Goal: Task Accomplishment & Management: Complete application form

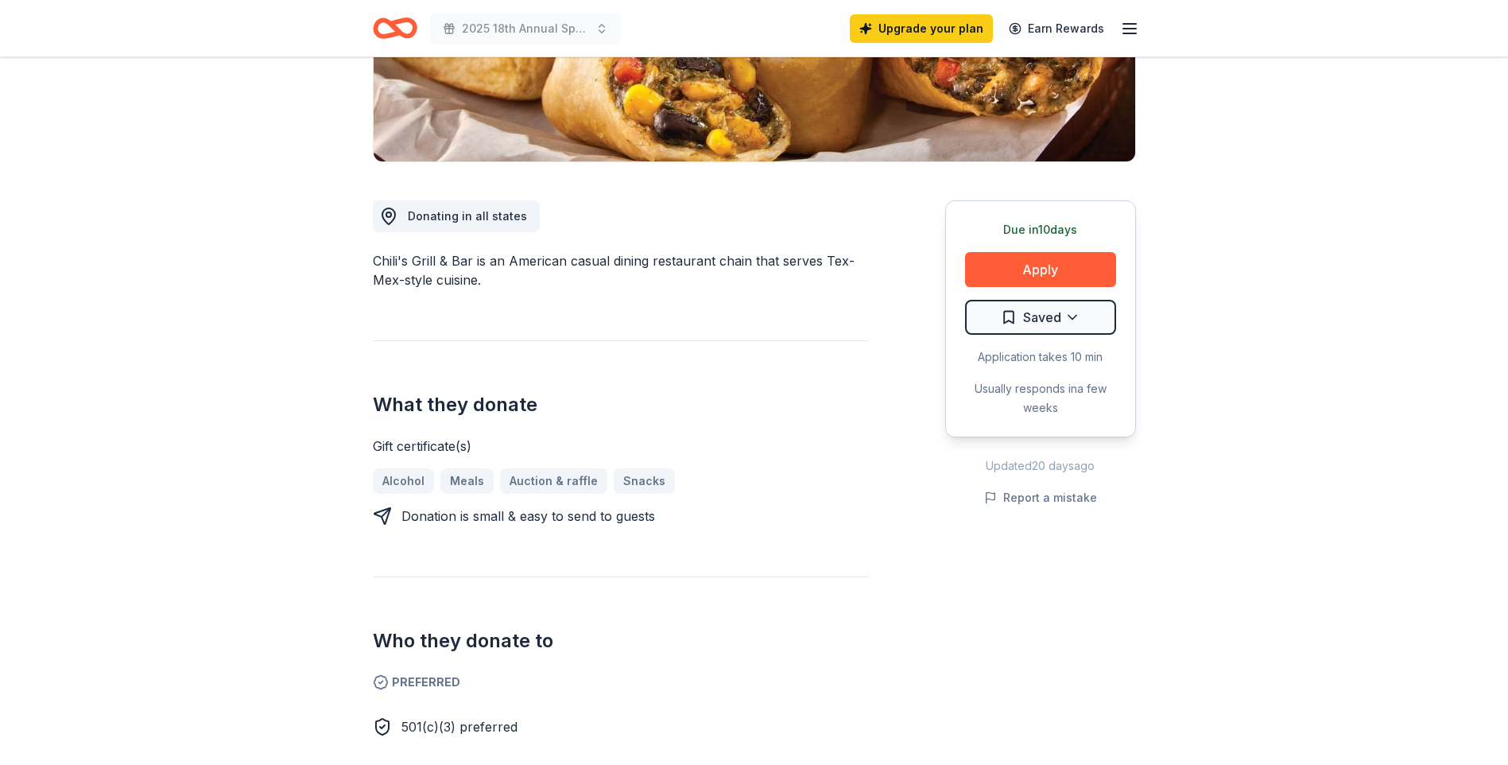
scroll to position [397, 0]
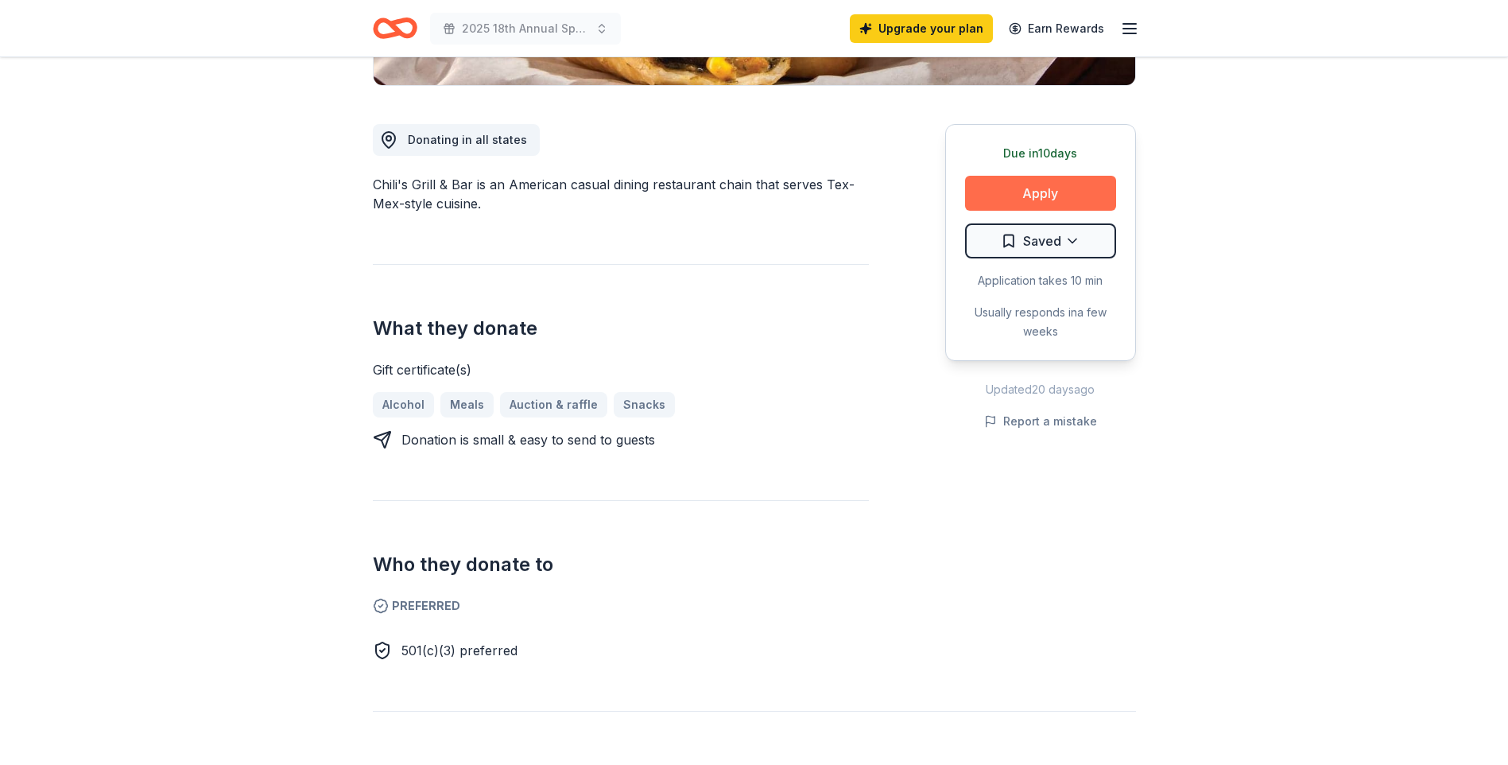
click at [1026, 190] on button "Apply" at bounding box center [1040, 193] width 151 height 35
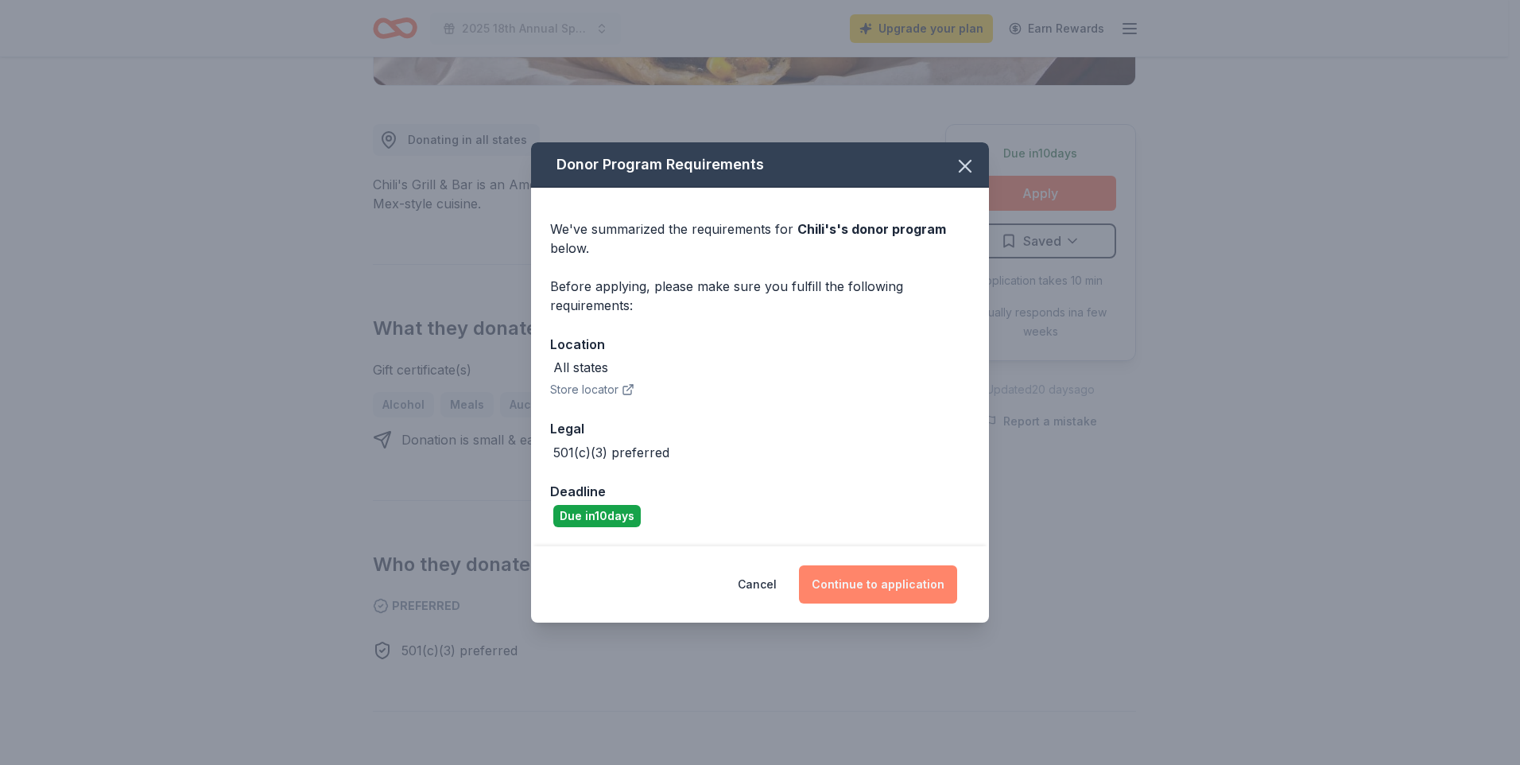
click at [860, 587] on button "Continue to application" at bounding box center [878, 584] width 158 height 38
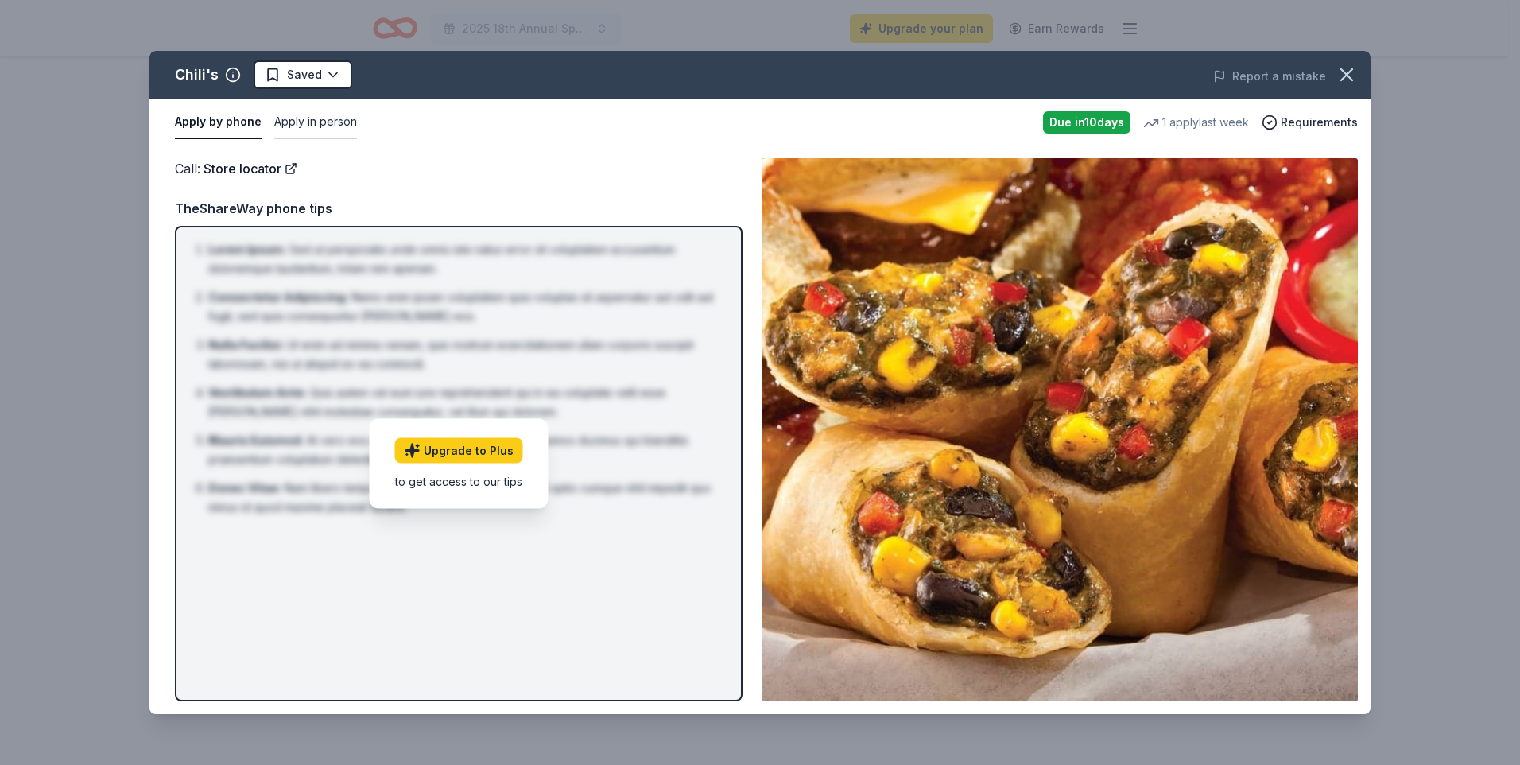
click at [307, 116] on button "Apply in person" at bounding box center [315, 122] width 83 height 33
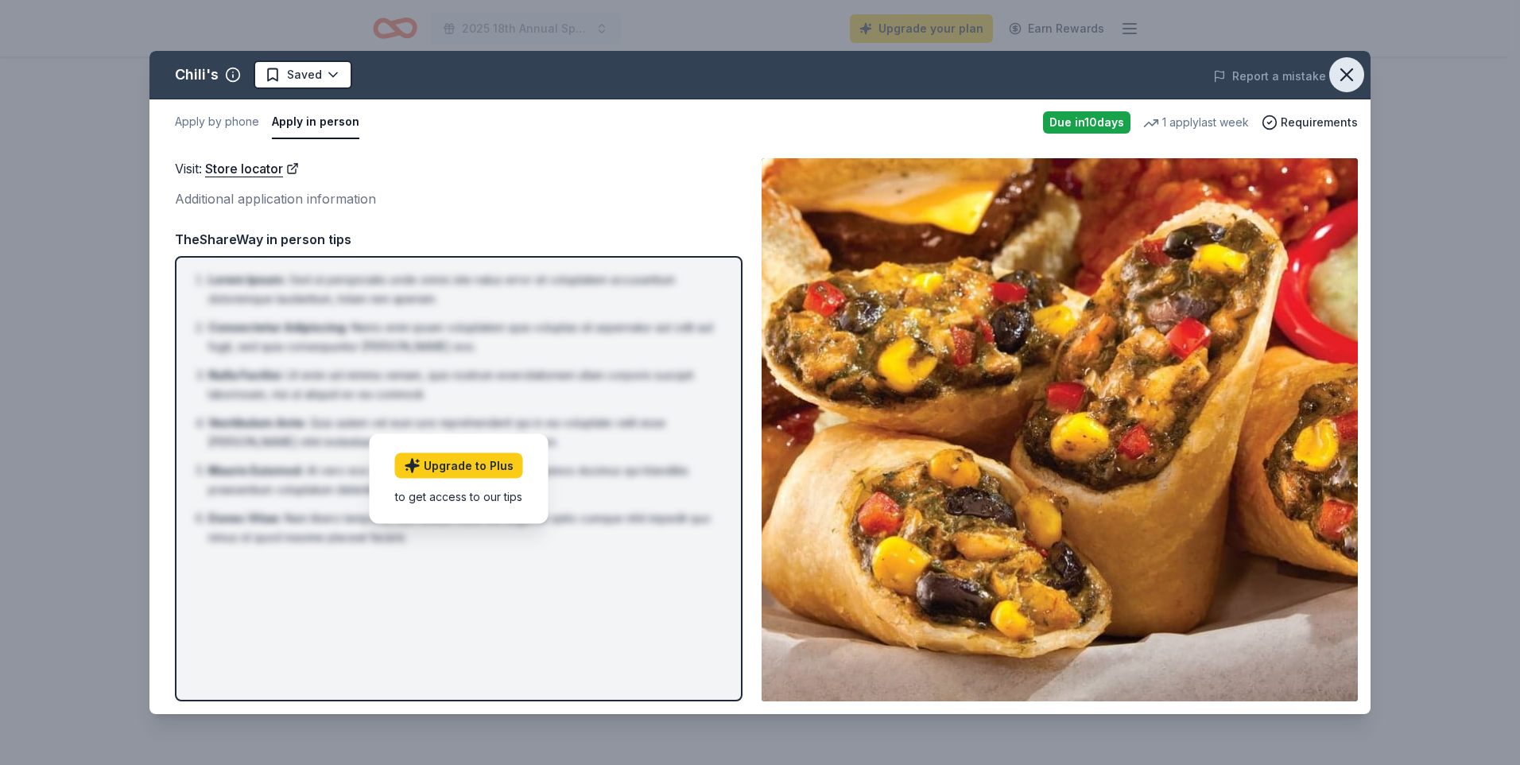
click at [1339, 78] on icon "button" at bounding box center [1346, 75] width 22 height 22
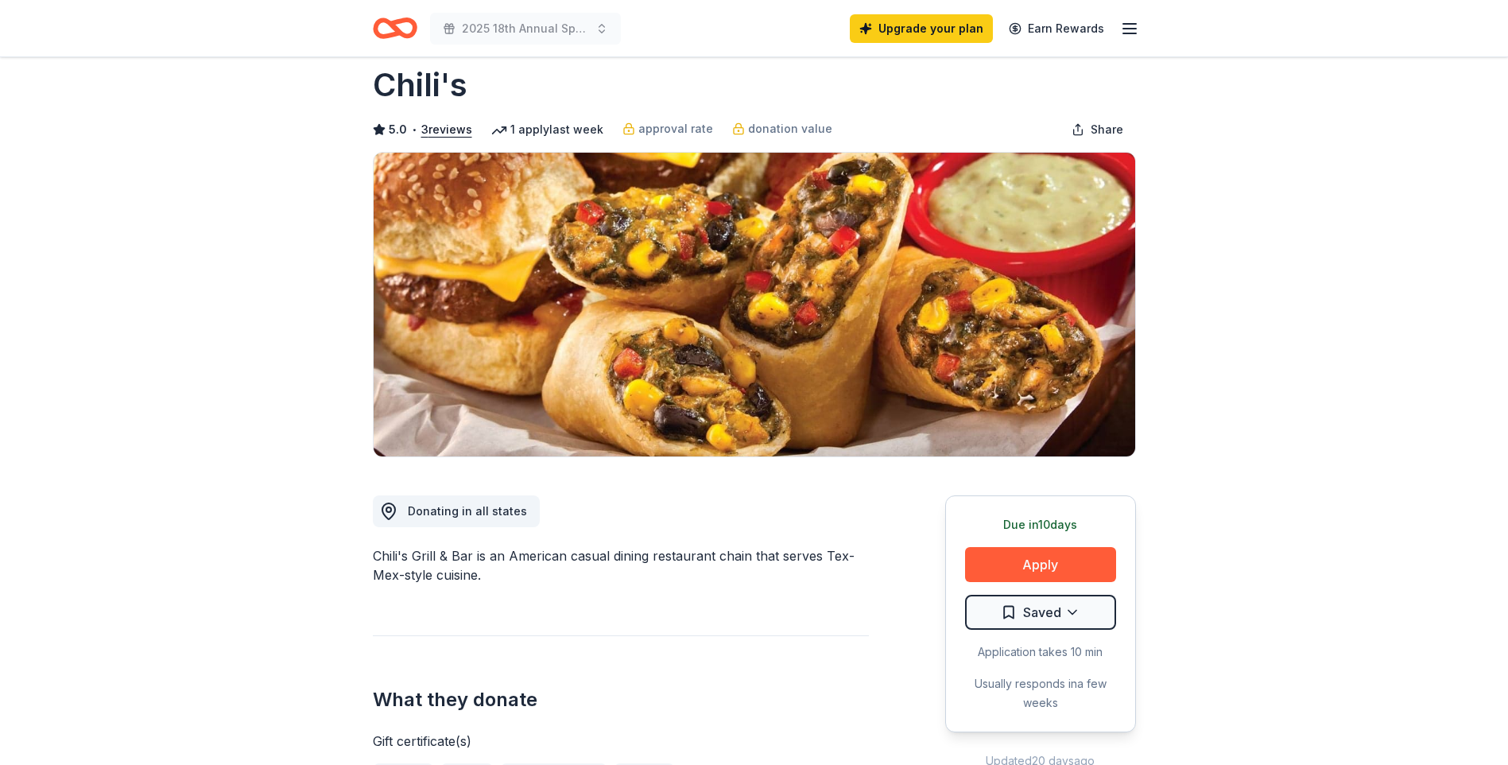
scroll to position [0, 0]
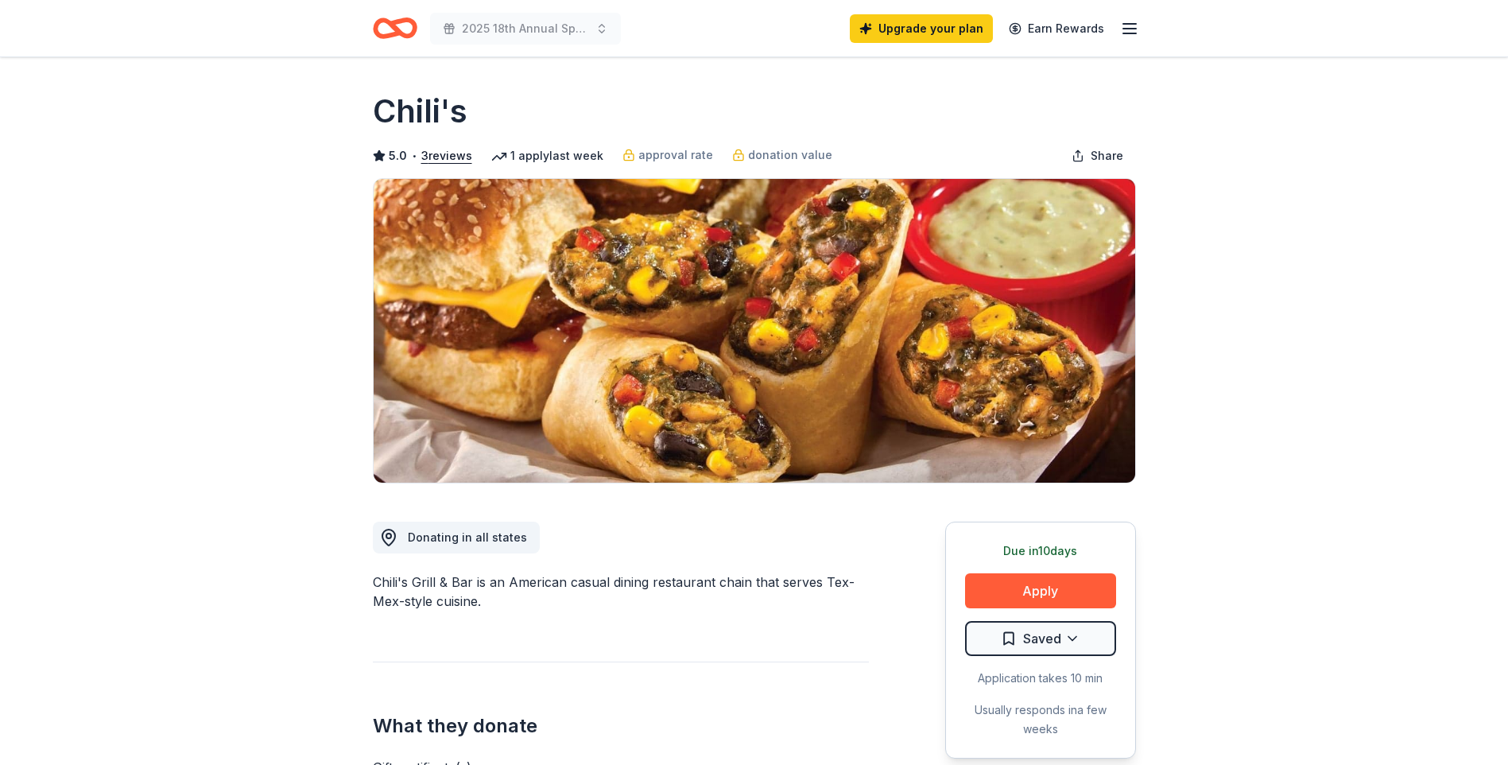
click at [1129, 29] on line "button" at bounding box center [1129, 29] width 13 height 0
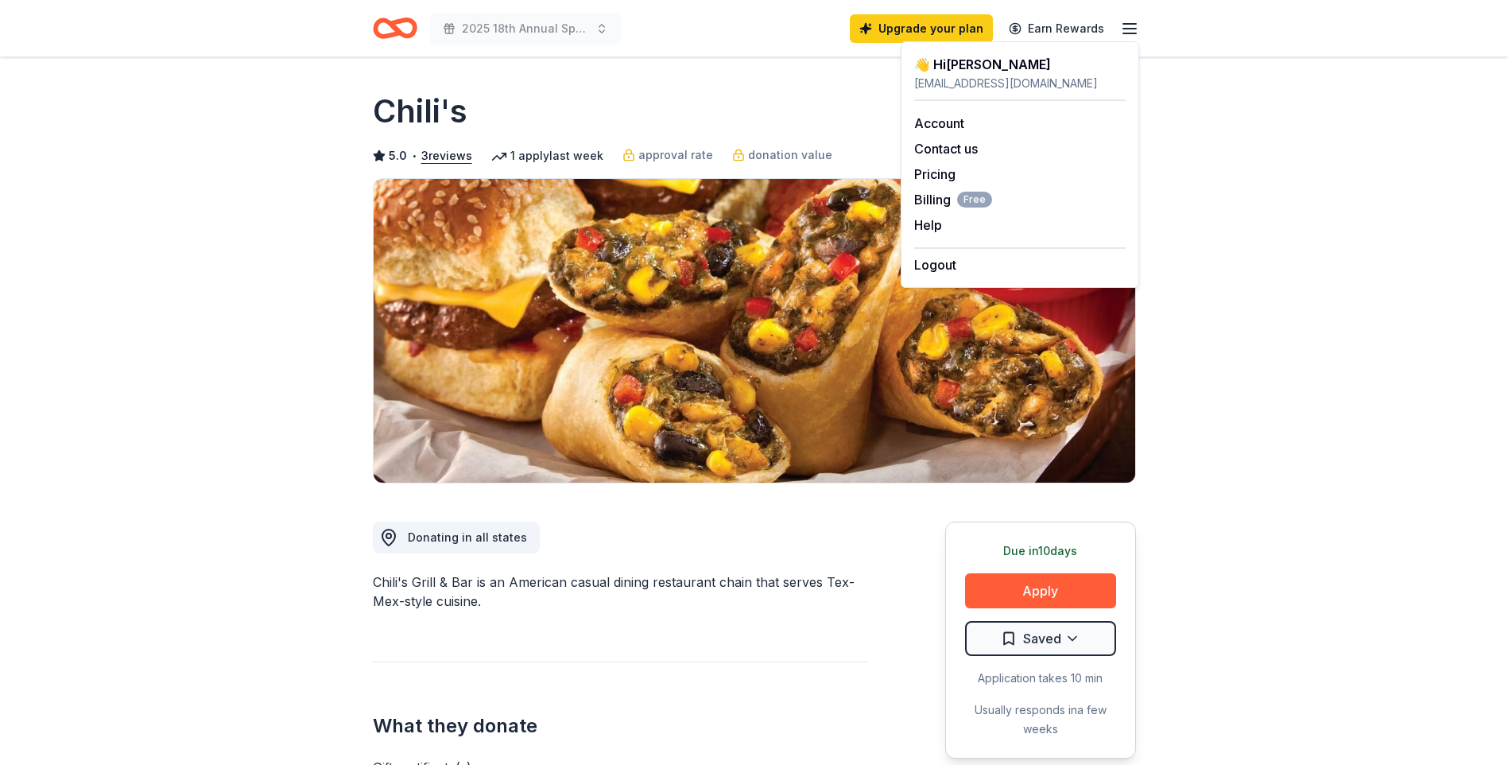
click at [1129, 29] on line "button" at bounding box center [1129, 29] width 13 height 0
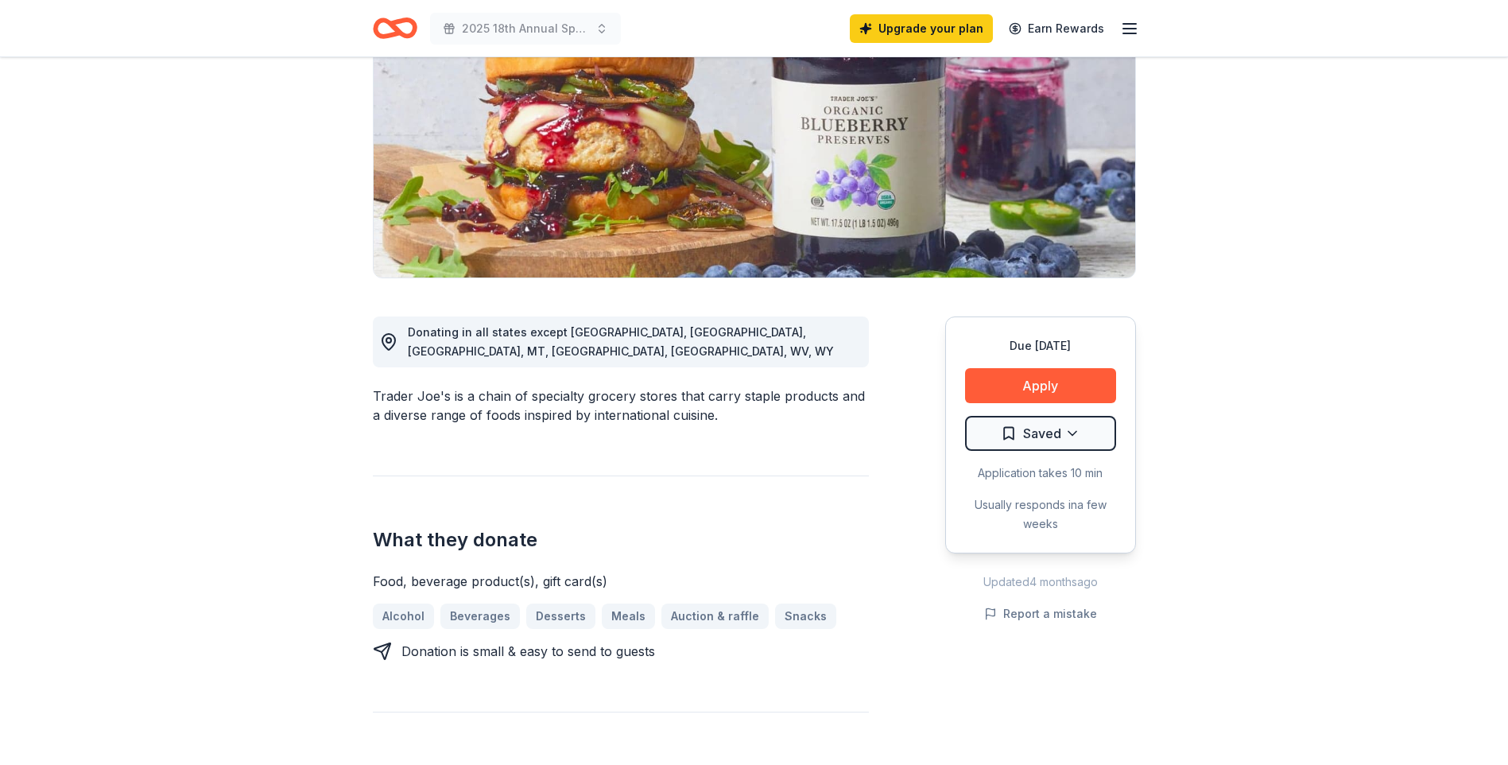
scroll to position [238, 0]
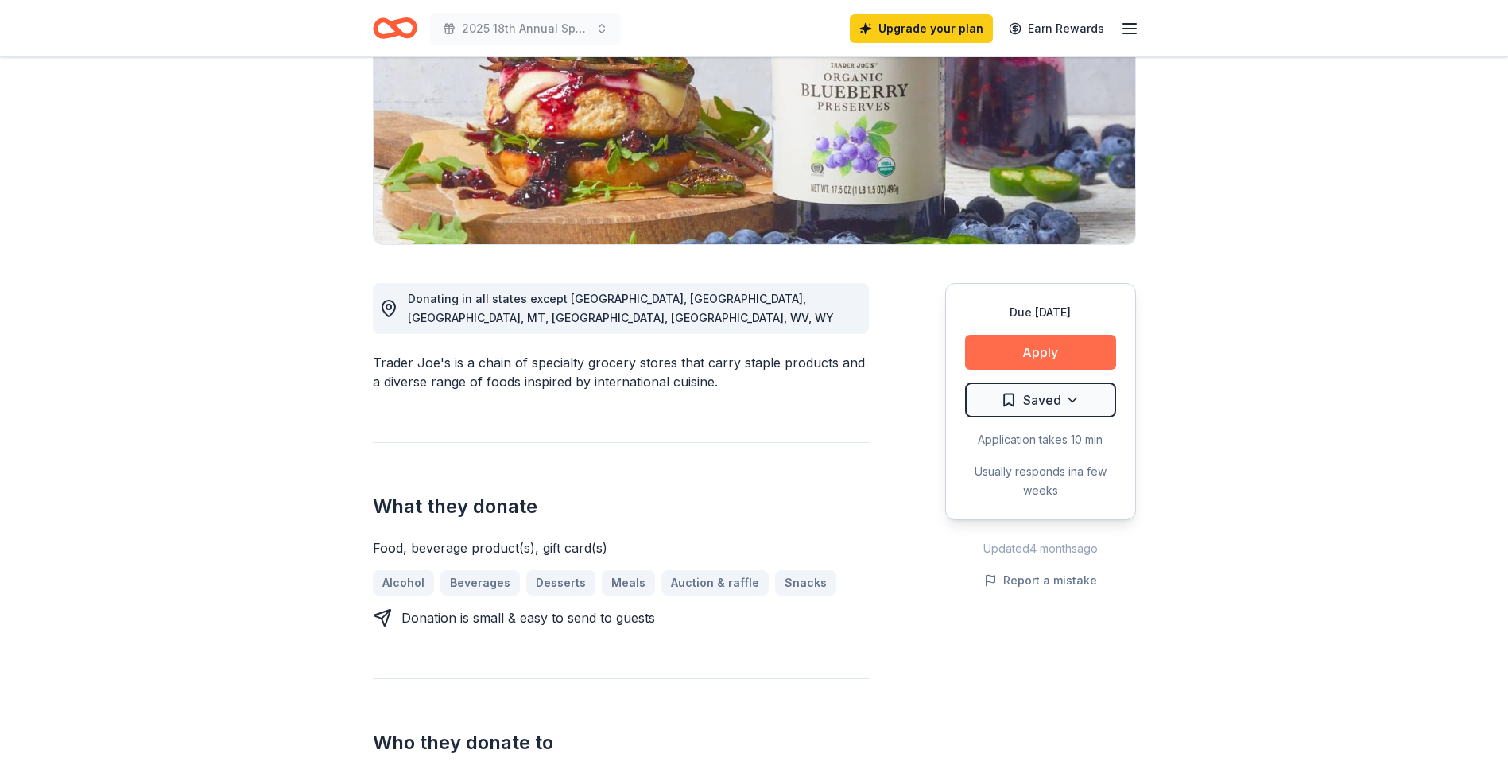
click at [1019, 351] on button "Apply" at bounding box center [1040, 352] width 151 height 35
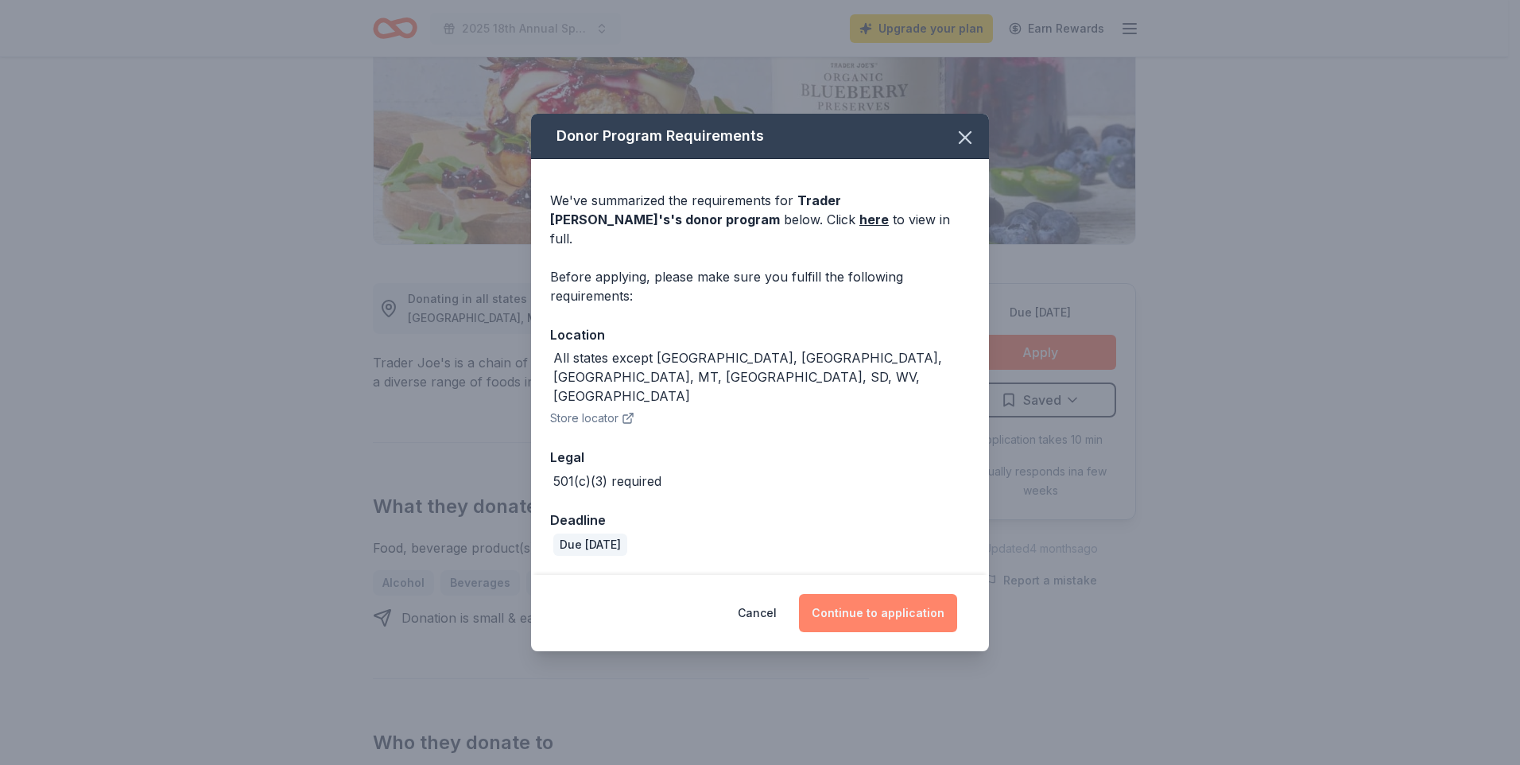
click at [881, 594] on button "Continue to application" at bounding box center [878, 613] width 158 height 38
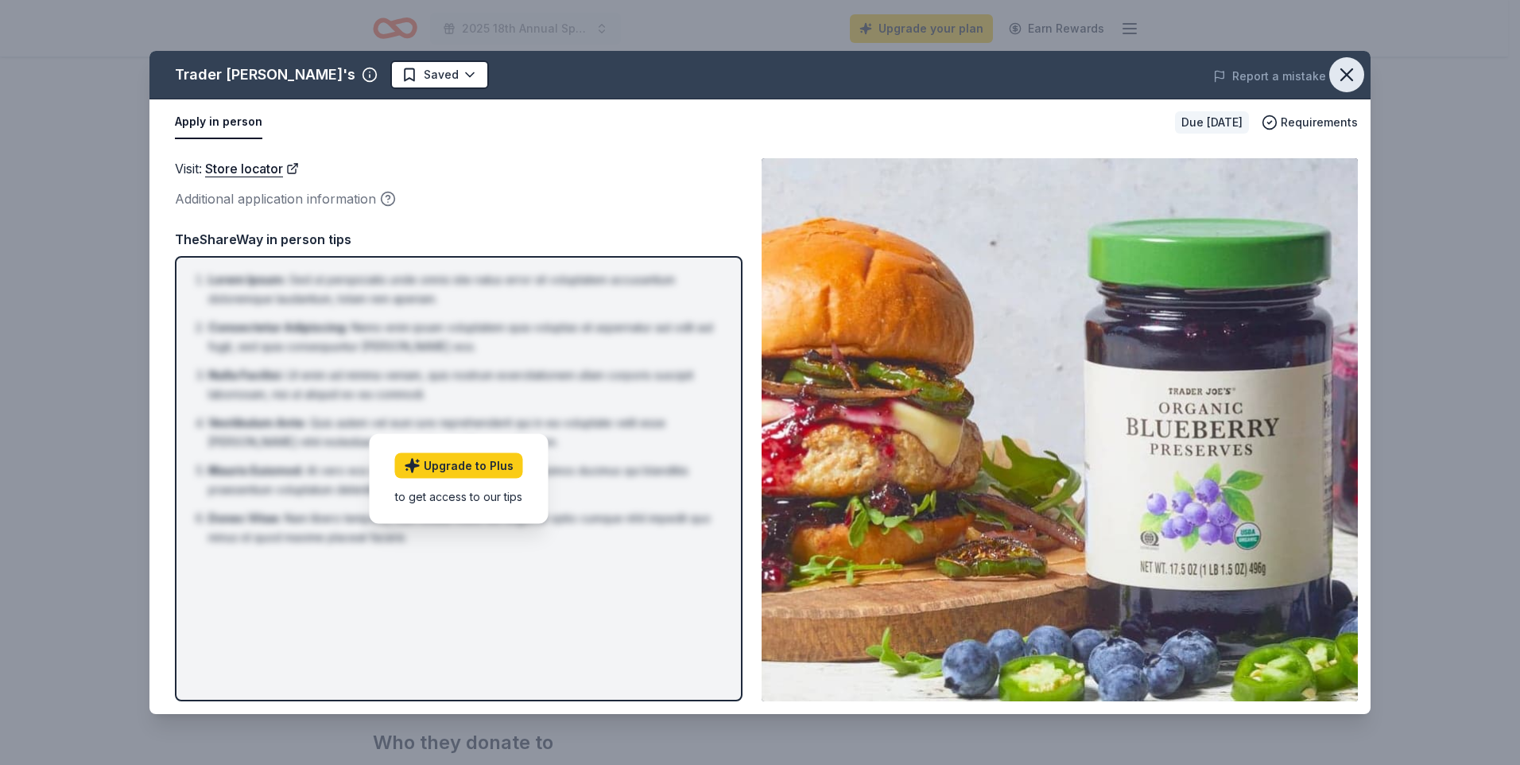
click at [1342, 72] on icon "button" at bounding box center [1346, 75] width 22 height 22
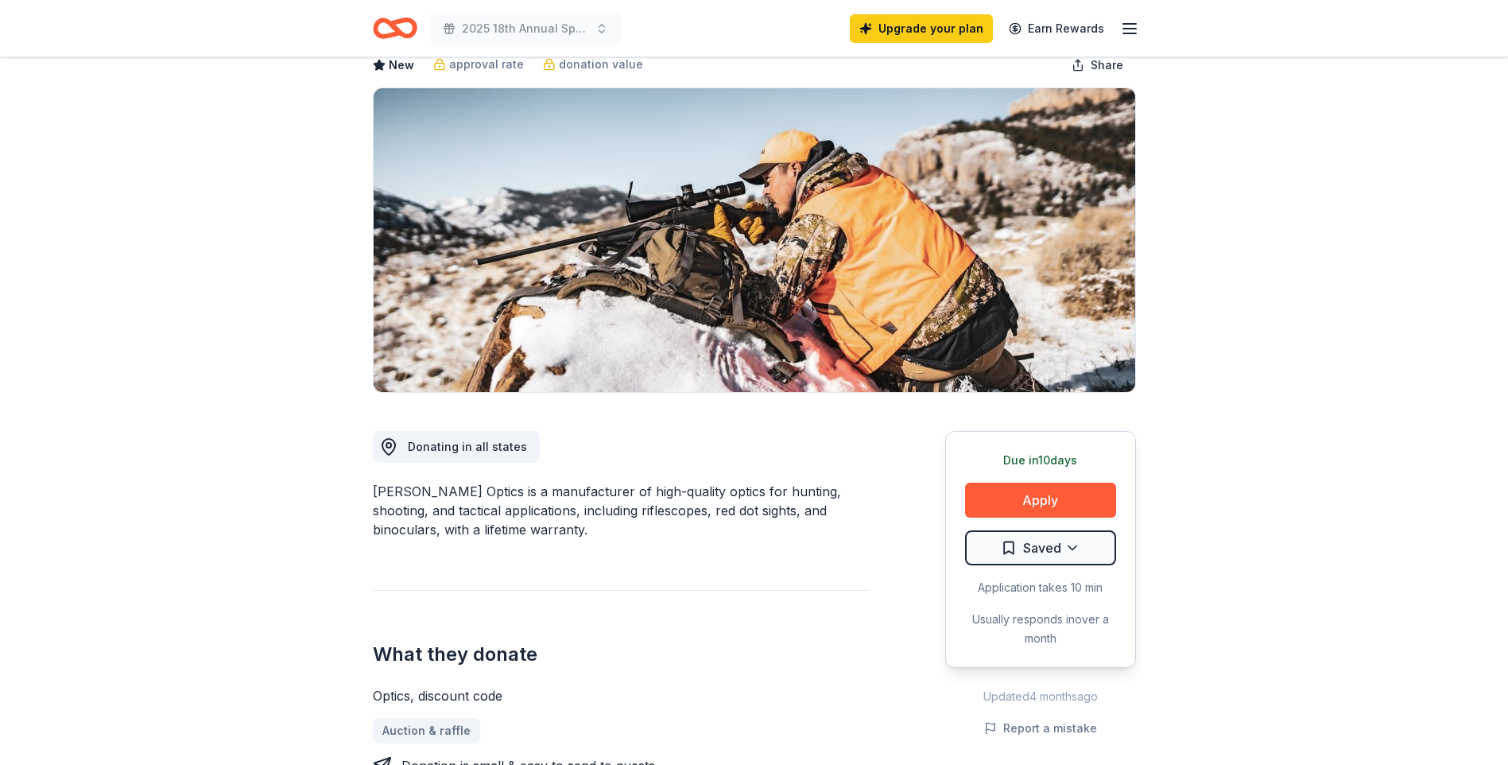
scroll to position [79, 0]
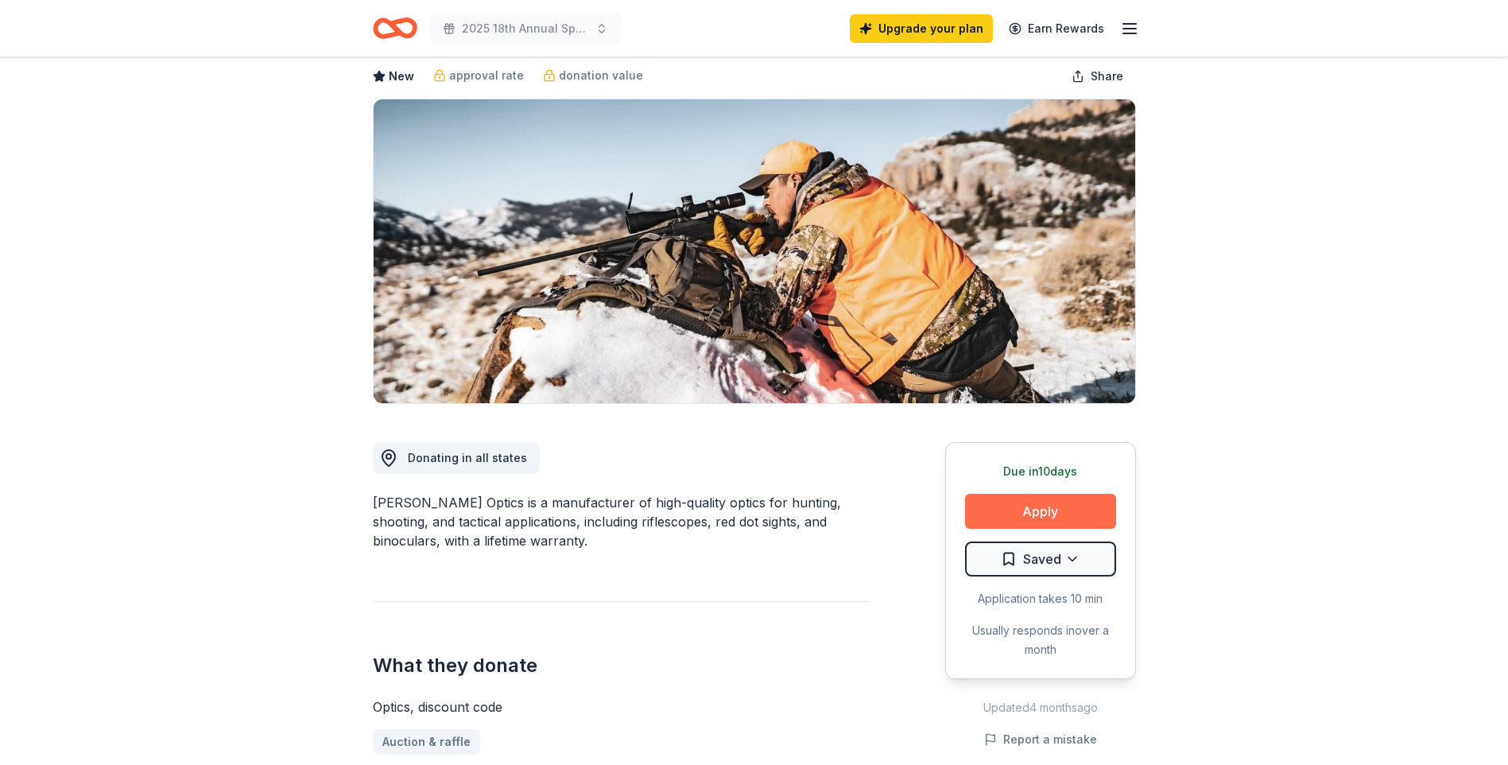
click at [1041, 503] on button "Apply" at bounding box center [1040, 511] width 151 height 35
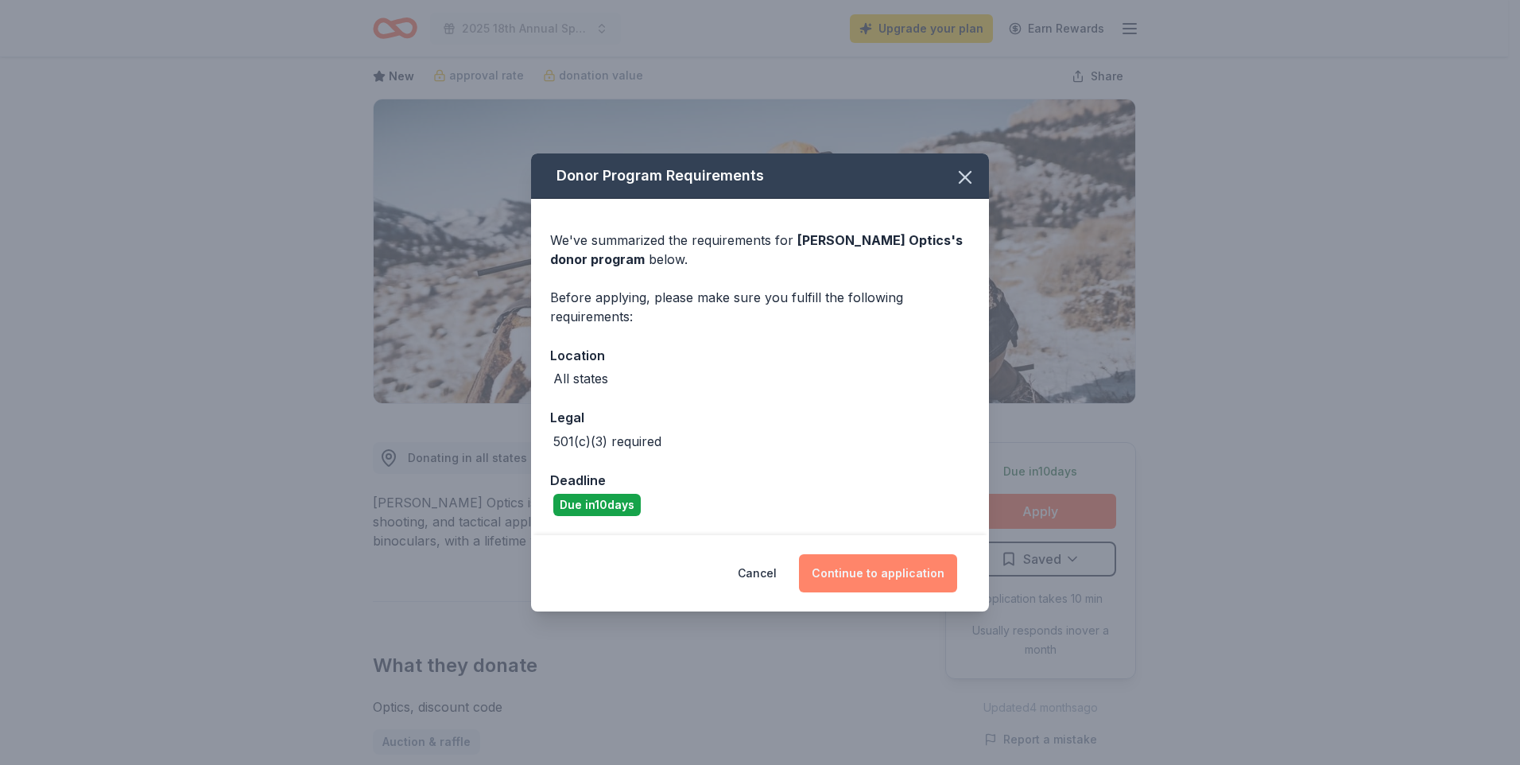
click at [865, 567] on button "Continue to application" at bounding box center [878, 573] width 158 height 38
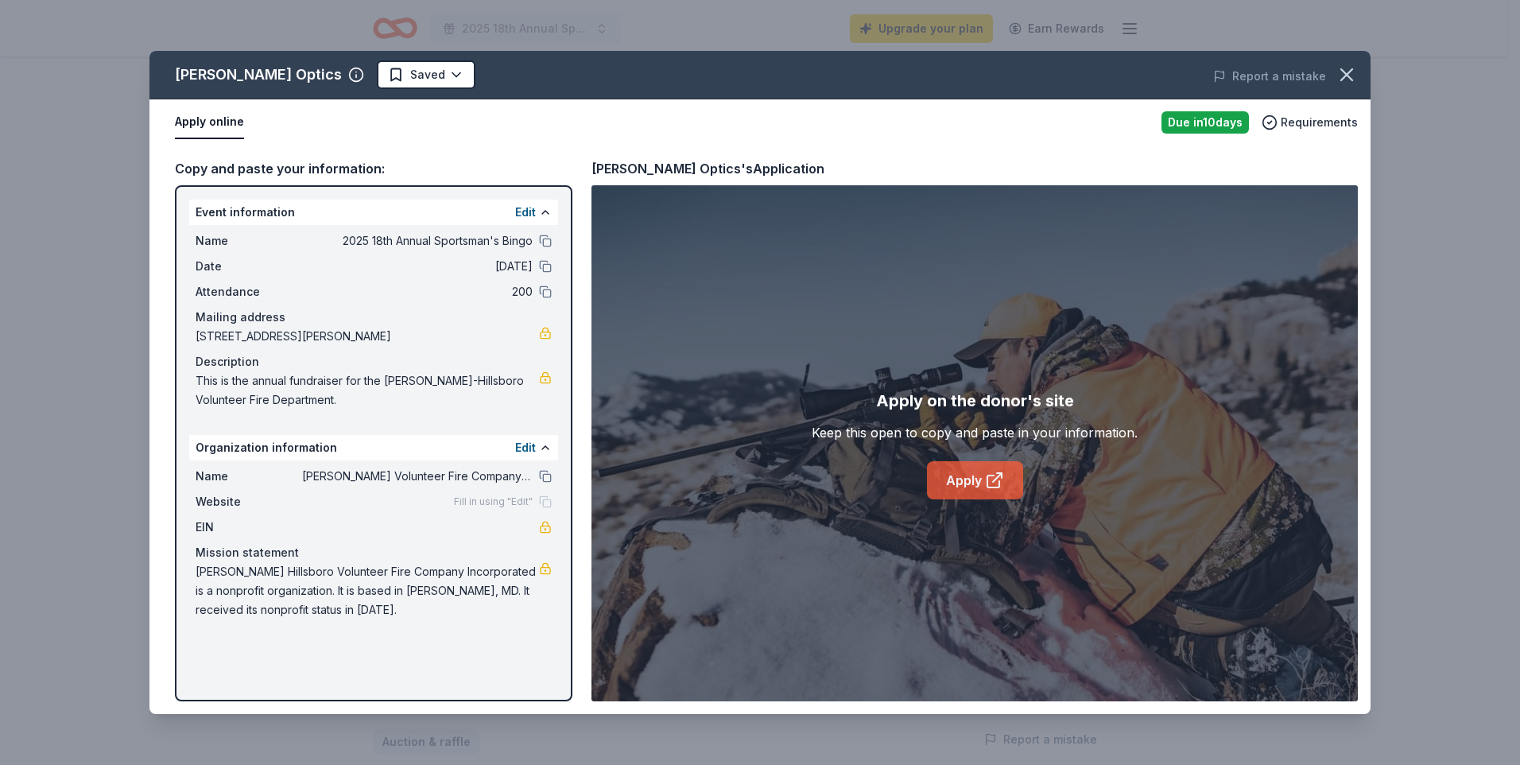
click at [951, 478] on link "Apply" at bounding box center [975, 480] width 96 height 38
click at [1343, 76] on icon "button" at bounding box center [1346, 75] width 22 height 22
